Goal: Check status: Check status

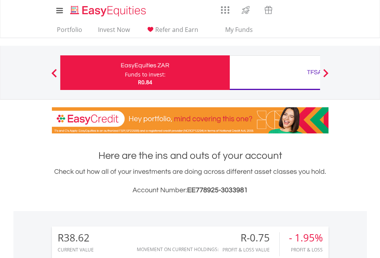
scroll to position [74, 121]
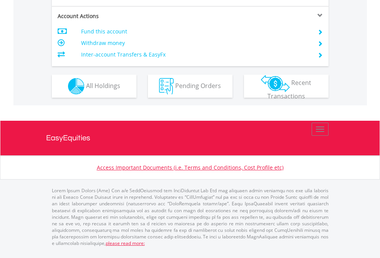
scroll to position [721, 0]
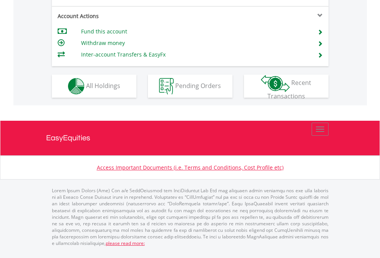
scroll to position [721, 0]
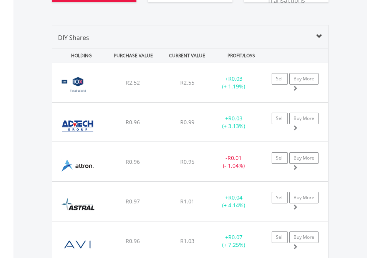
scroll to position [901, 0]
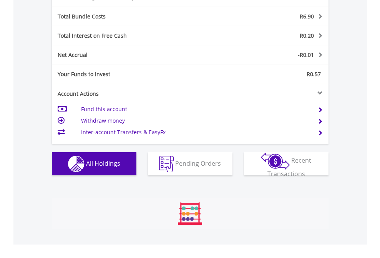
scroll to position [74, 121]
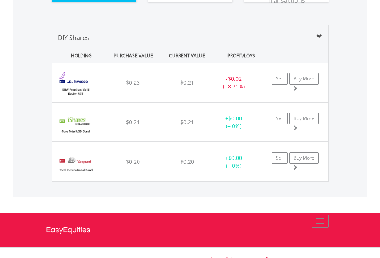
scroll to position [855, 0]
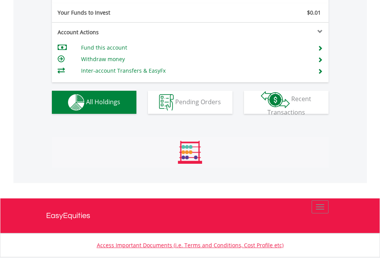
scroll to position [74, 121]
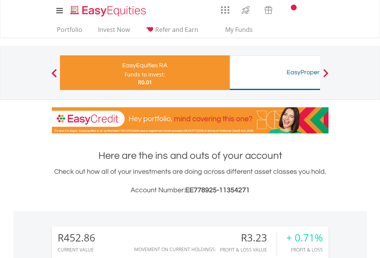
scroll to position [74, 121]
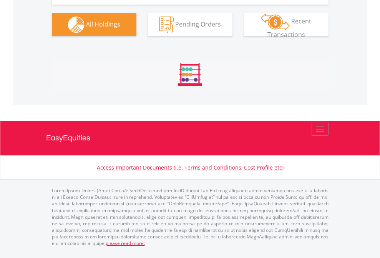
scroll to position [930, 0]
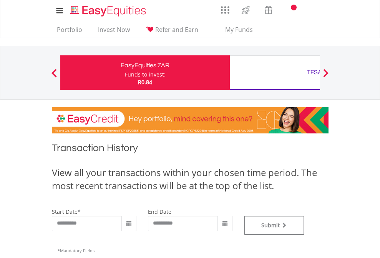
type input "**********"
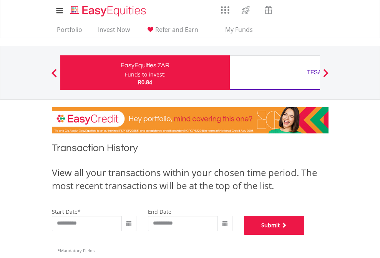
click at [305, 235] on button "Submit" at bounding box center [274, 225] width 61 height 19
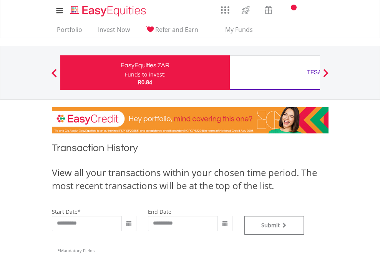
click at [275, 73] on div "TFSA" at bounding box center [314, 72] width 160 height 11
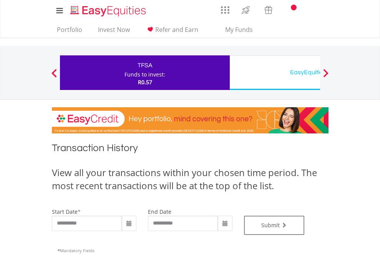
type input "**********"
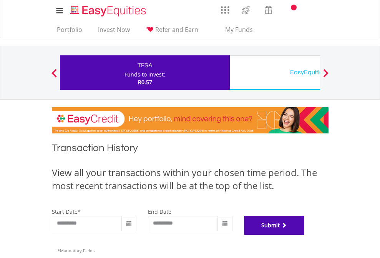
click at [305, 235] on button "Submit" at bounding box center [274, 225] width 61 height 19
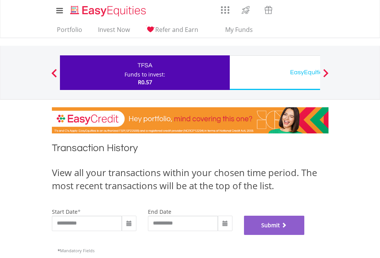
scroll to position [312, 0]
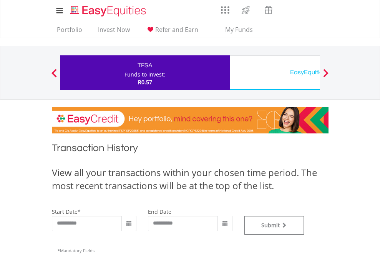
click at [275, 73] on div "EasyEquities USD" at bounding box center [314, 72] width 160 height 11
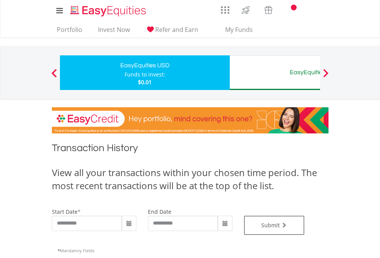
type input "**********"
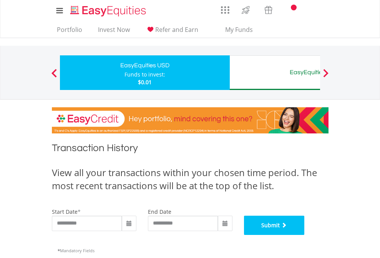
click at [305, 235] on button "Submit" at bounding box center [274, 225] width 61 height 19
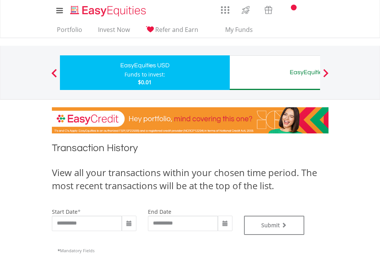
click at [275, 73] on div "EasyEquities AUD" at bounding box center [314, 72] width 160 height 11
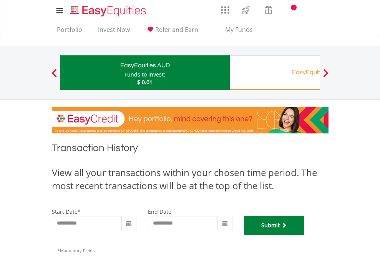
click at [305, 235] on button "Submit" at bounding box center [274, 225] width 61 height 19
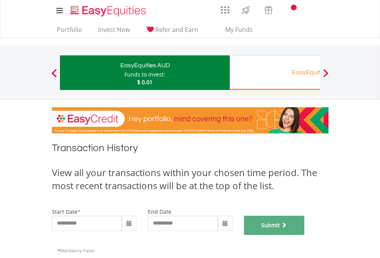
scroll to position [312, 0]
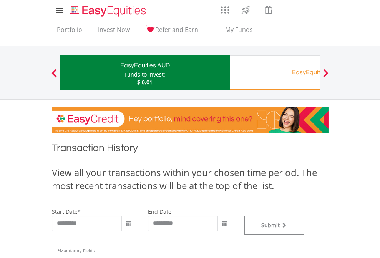
click at [275, 73] on div "EasyEquities RA" at bounding box center [314, 72] width 160 height 11
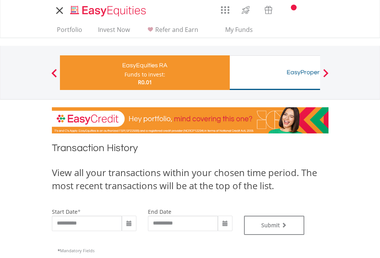
type input "**********"
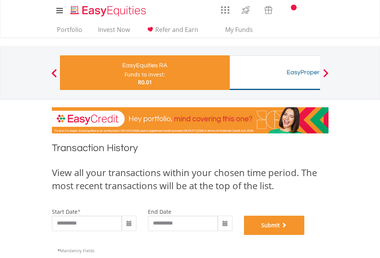
click at [305, 235] on button "Submit" at bounding box center [274, 225] width 61 height 19
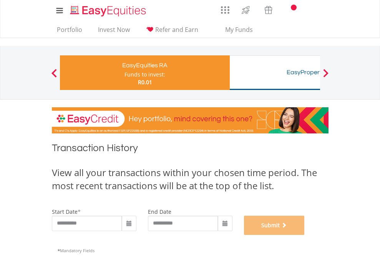
scroll to position [312, 0]
